Goal: Transaction & Acquisition: Book appointment/travel/reservation

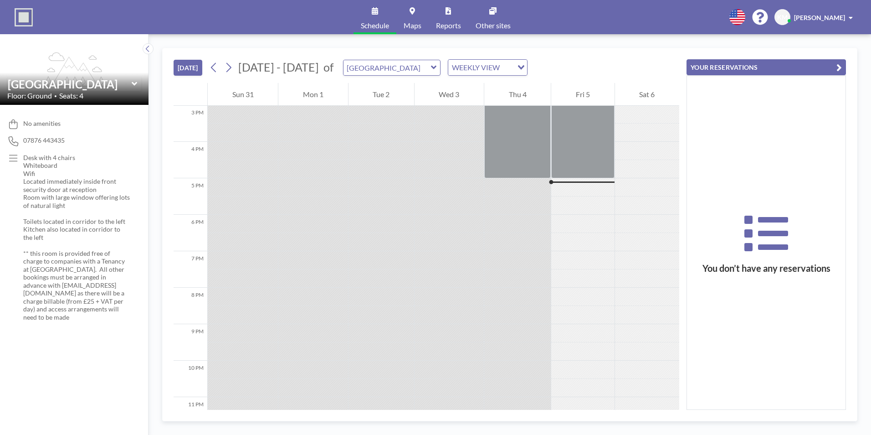
scroll to position [575, 0]
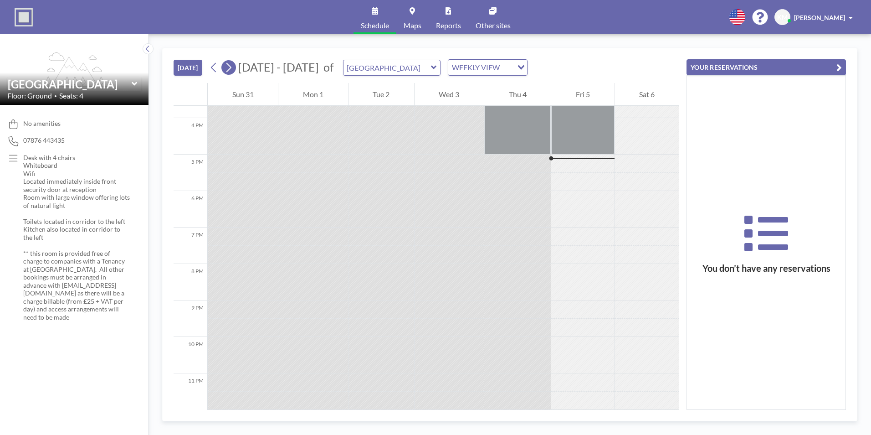
click at [233, 66] on icon at bounding box center [228, 68] width 9 height 14
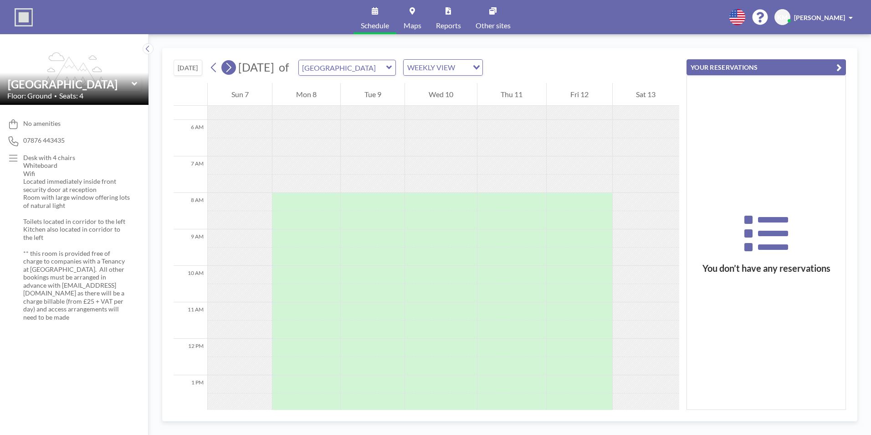
scroll to position [273, 0]
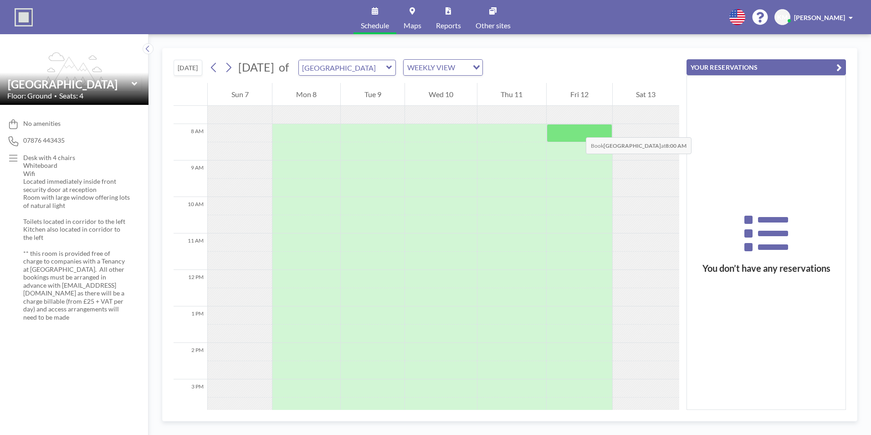
click at [577, 128] on div at bounding box center [579, 133] width 65 height 18
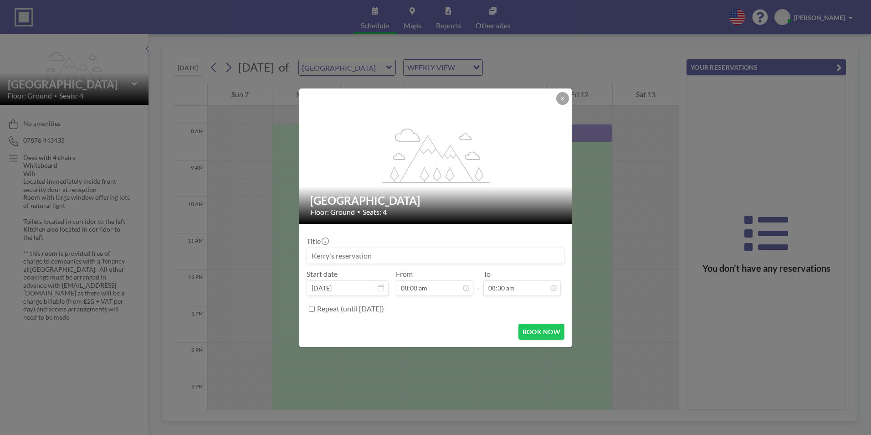
drag, startPoint x: 364, startPoint y: 257, endPoint x: 308, endPoint y: 256, distance: 56.0
click at [308, 256] on input at bounding box center [435, 255] width 257 height 15
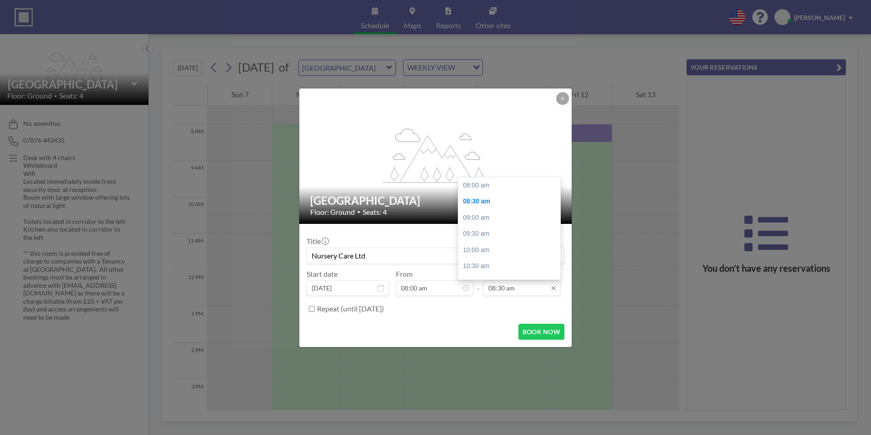
scroll to position [16, 0]
click at [511, 291] on input "08:30 am" at bounding box center [521, 287] width 77 height 15
drag, startPoint x: 558, startPoint y: 213, endPoint x: 546, endPoint y: 284, distance: 72.5
click at [546, 284] on div "08:30 am 08:00 am 08:30 am 09:00 am 09:30 am 10:00 am 10:30 am 11:00 am 11:30 a…" at bounding box center [521, 287] width 77 height 15
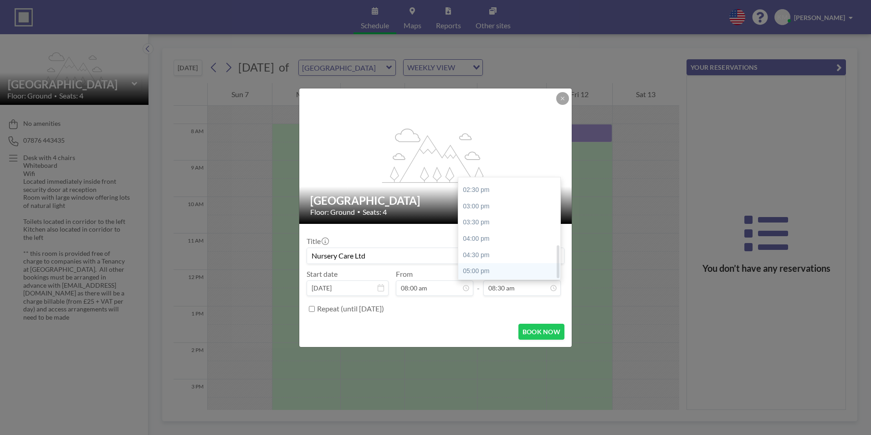
click at [500, 276] on div "05:00 pm" at bounding box center [511, 271] width 107 height 16
type input "Nursery Care Ltd"
type input "05:00 pm"
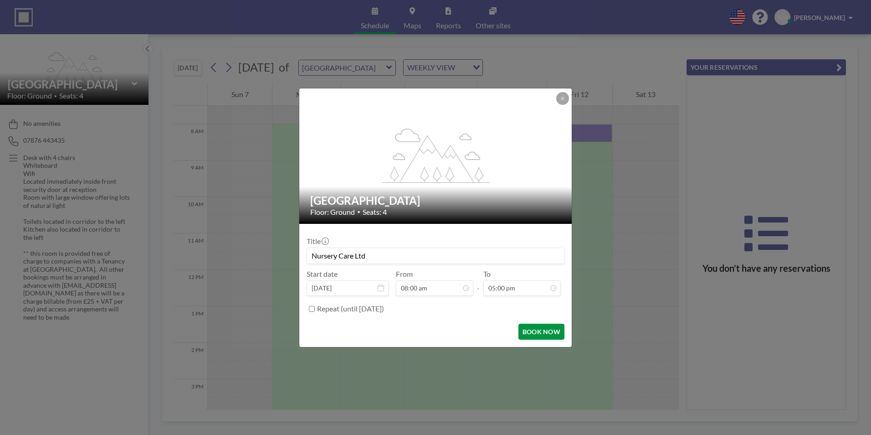
click at [539, 329] on button "BOOK NOW" at bounding box center [541, 331] width 46 height 16
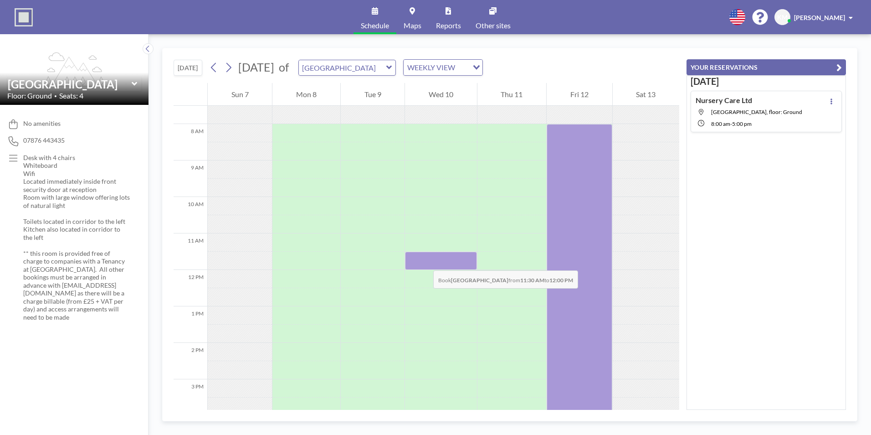
click at [424, 261] on div at bounding box center [441, 260] width 72 height 18
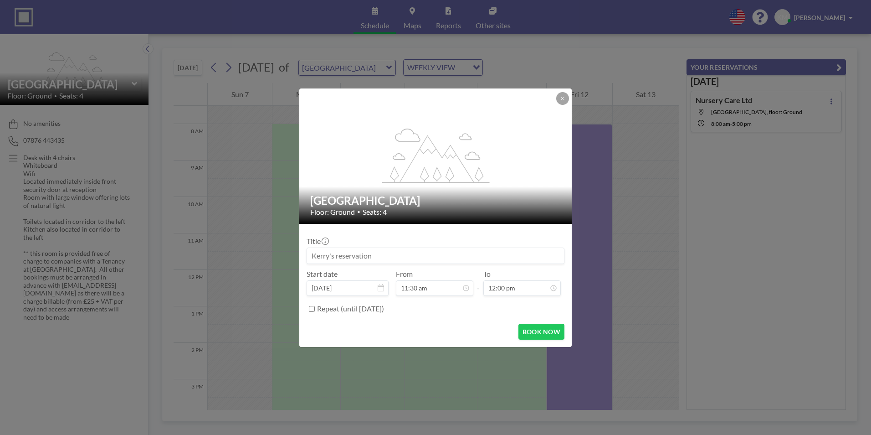
drag, startPoint x: 373, startPoint y: 260, endPoint x: 294, endPoint y: 257, distance: 79.3
click at [294, 257] on div "flex-grow: 1.2; [GEOGRAPHIC_DATA] Meeting Room Floor: Ground • Seats: 4 Title S…" at bounding box center [435, 217] width 871 height 435
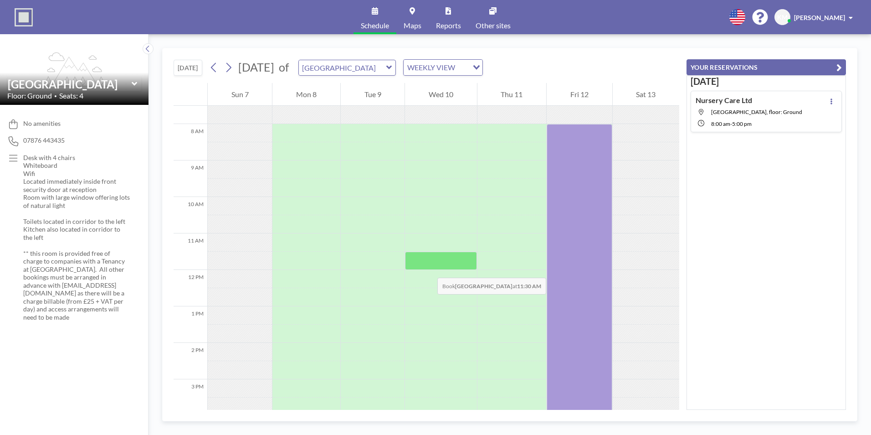
click at [428, 268] on div at bounding box center [441, 260] width 72 height 18
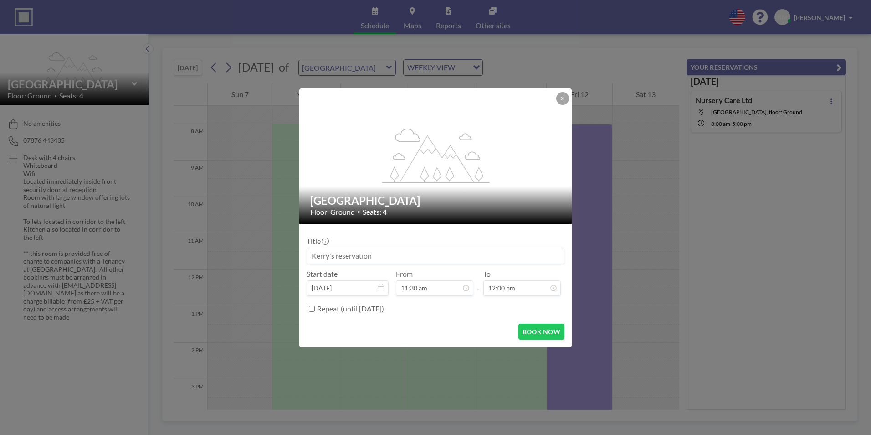
click at [374, 256] on input at bounding box center [435, 255] width 257 height 15
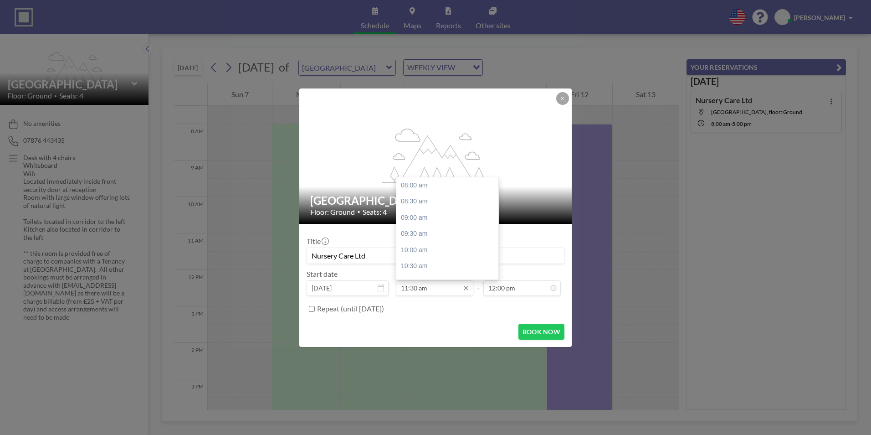
scroll to position [113, 0]
click at [453, 290] on input "11:30 am" at bounding box center [434, 287] width 77 height 15
click at [497, 230] on div at bounding box center [496, 226] width 3 height 33
click at [440, 246] on div "01:00 pm" at bounding box center [449, 248] width 107 height 16
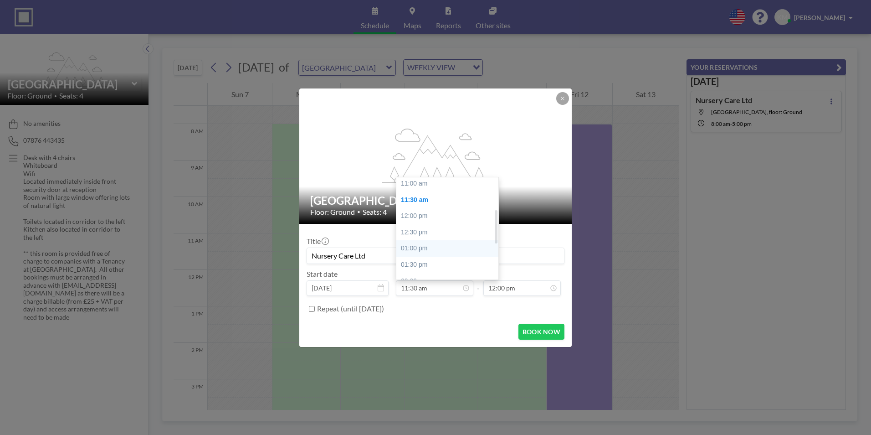
type input "Nursery Care Ltd"
type input "01:00 pm"
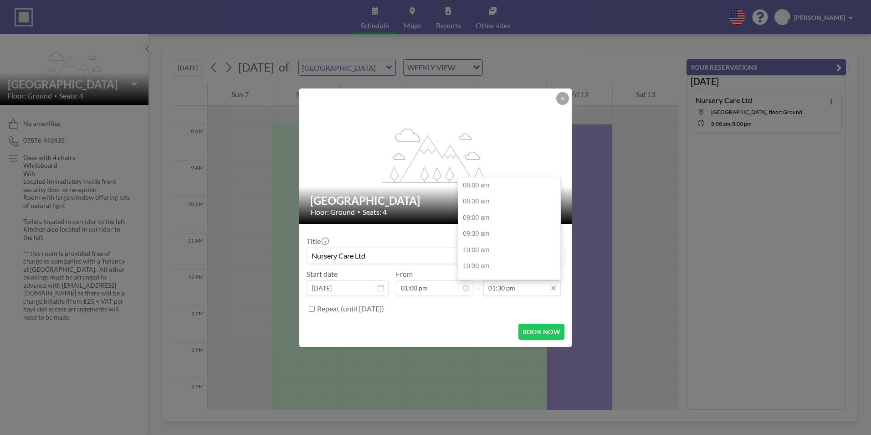
scroll to position [179, 0]
click at [531, 290] on input "01:30 pm" at bounding box center [521, 287] width 77 height 15
click at [539, 290] on input "01:30 pm" at bounding box center [521, 287] width 77 height 15
drag, startPoint x: 558, startPoint y: 250, endPoint x: 558, endPoint y: 269, distance: 19.1
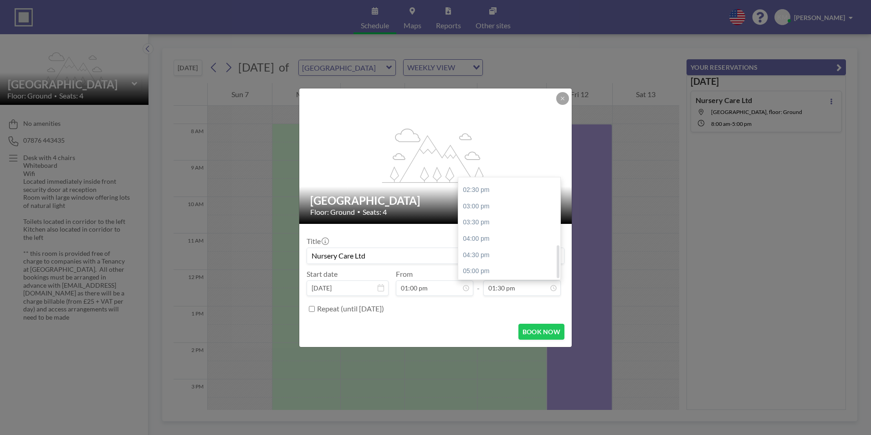
click at [558, 269] on div at bounding box center [558, 261] width 3 height 33
click at [515, 271] on div "05:00 pm" at bounding box center [511, 271] width 107 height 16
type input "05:00 pm"
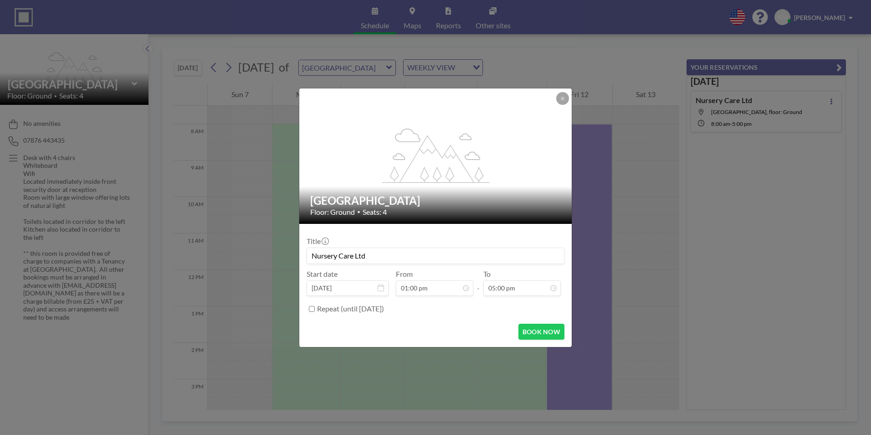
scroll to position [0, 0]
click at [539, 333] on button "BOOK NOW" at bounding box center [541, 331] width 46 height 16
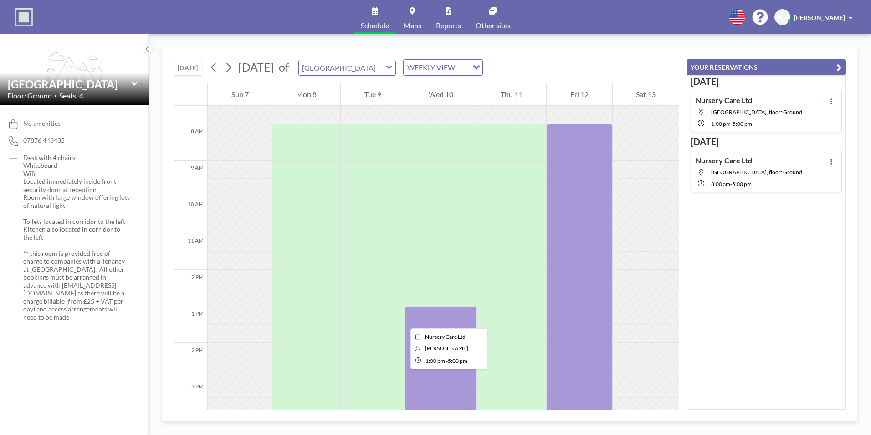
click at [405, 384] on div at bounding box center [441, 379] width 72 height 146
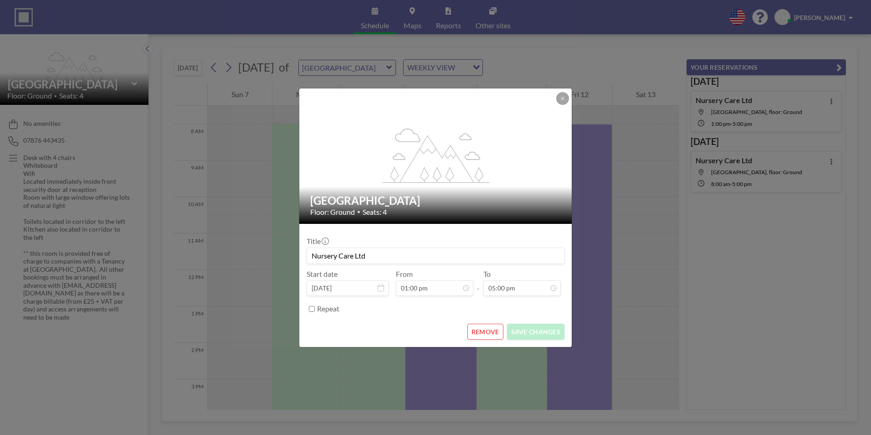
scroll to position [162, 0]
click at [565, 97] on button at bounding box center [562, 98] width 13 height 13
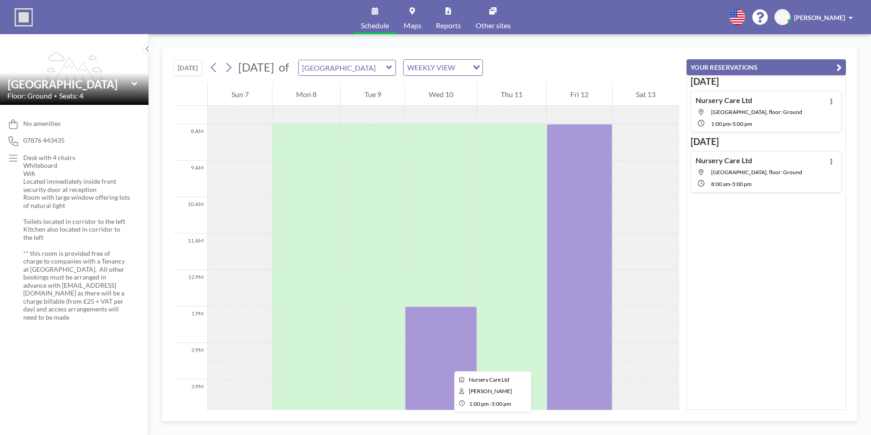
click at [447, 363] on div at bounding box center [441, 379] width 72 height 146
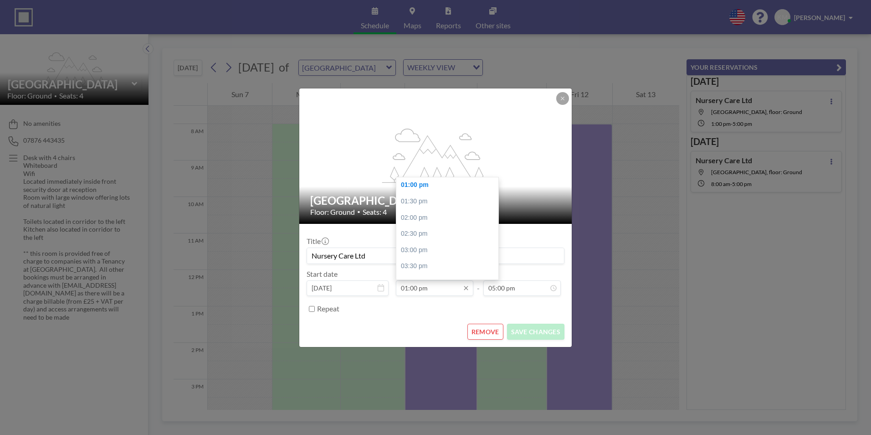
click at [410, 287] on input "01:00 pm" at bounding box center [434, 287] width 77 height 15
click at [425, 287] on input "01:00 pm" at bounding box center [434, 287] width 77 height 15
click at [457, 290] on input "01:00 pm" at bounding box center [434, 287] width 77 height 15
drag, startPoint x: 495, startPoint y: 246, endPoint x: 494, endPoint y: 224, distance: 21.9
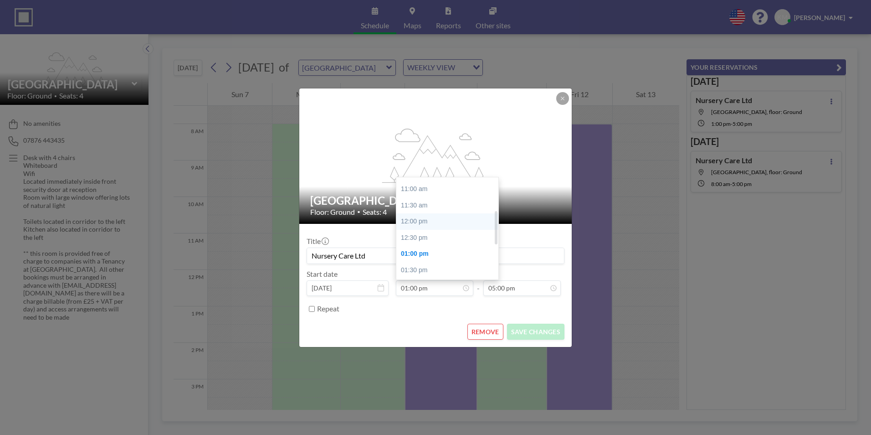
click at [494, 224] on div "08:00 am 08:30 am 09:00 am 09:30 am 10:00 am 10:30 am 11:00 am 11:30 am 12:00 p…" at bounding box center [447, 228] width 102 height 102
click at [463, 224] on div "12:00 pm" at bounding box center [449, 221] width 107 height 16
type input "12:00 pm"
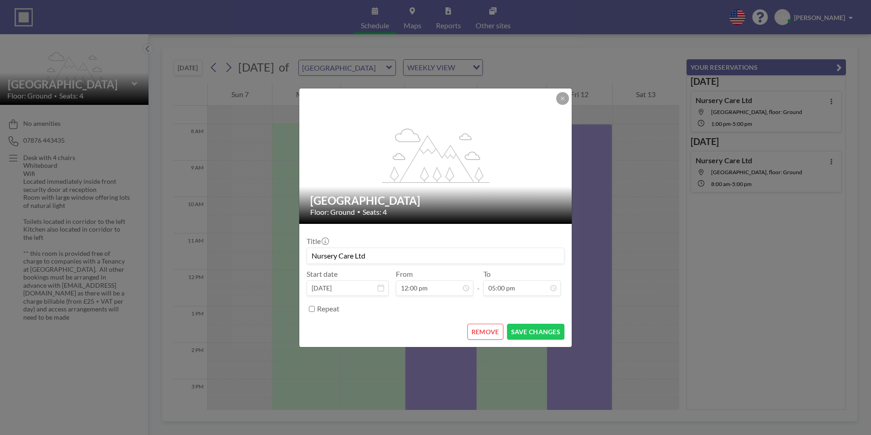
scroll to position [206, 0]
click at [522, 331] on button "SAVE CHANGES" at bounding box center [535, 331] width 57 height 16
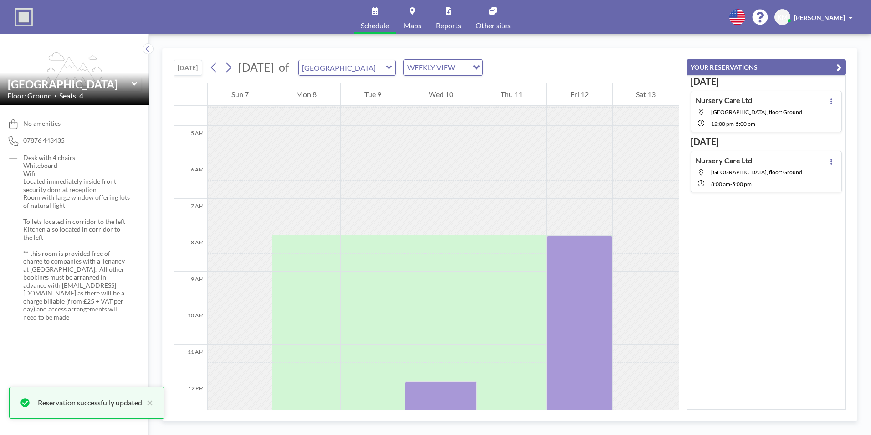
scroll to position [56, 0]
